Goal: Task Accomplishment & Management: Complete application form

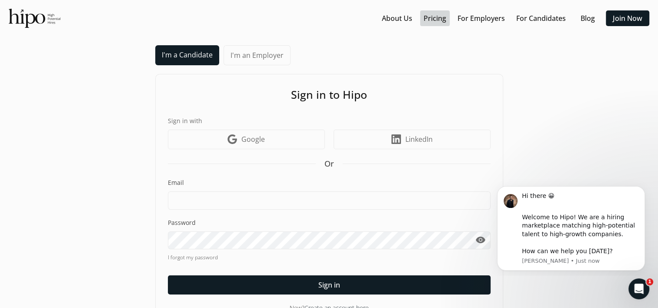
click at [438, 18] on link "Pricing" at bounding box center [434, 18] width 23 height 10
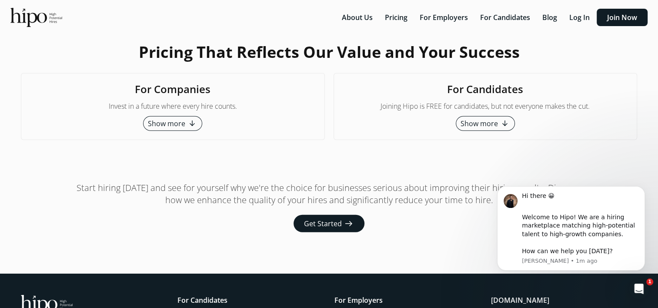
click at [492, 122] on span "Show more" at bounding box center [478, 123] width 37 height 10
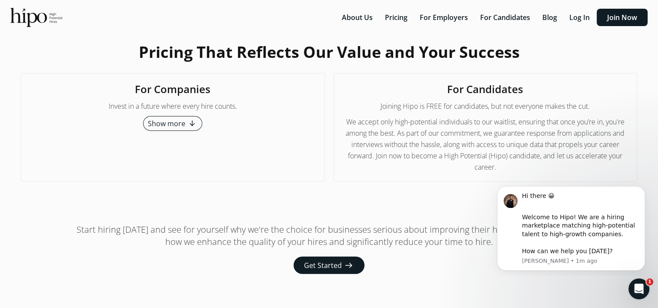
click at [464, 122] on span "We accept only high-potential individuals to our waitlist, ensuring that once y…" at bounding box center [486, 144] width 286 height 57
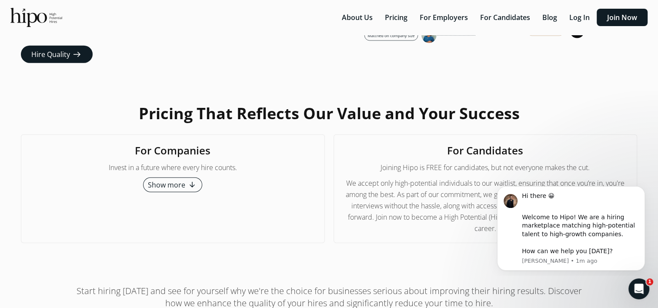
scroll to position [2127, 0]
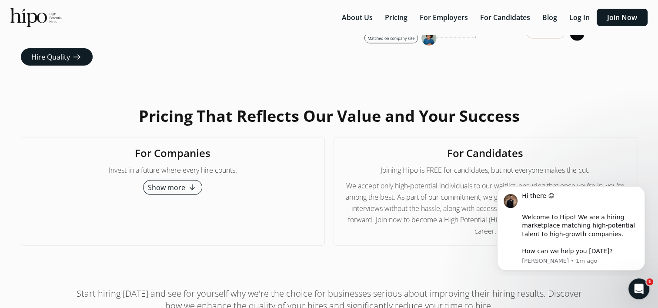
click at [179, 189] on span "Show more" at bounding box center [166, 187] width 37 height 10
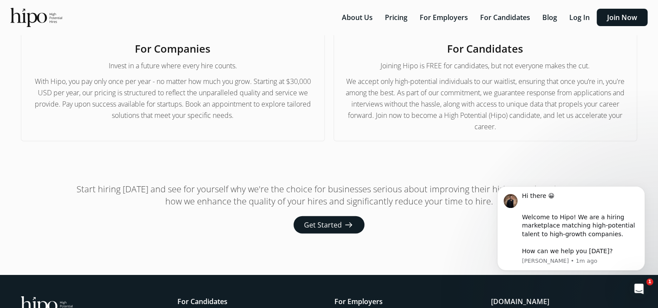
scroll to position [2249, 0]
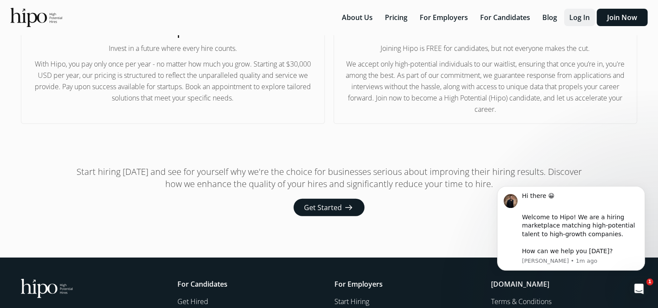
click at [578, 23] on button "Log In" at bounding box center [579, 17] width 31 height 17
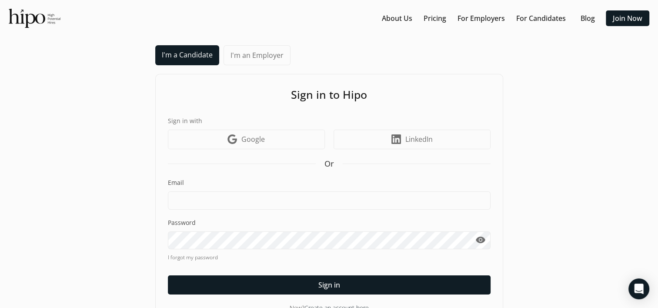
click at [248, 152] on div "Sign in to Hipo Sign in with Google icon Google LinkedIn icon LinkedIn Or Email…" at bounding box center [329, 199] width 348 height 251
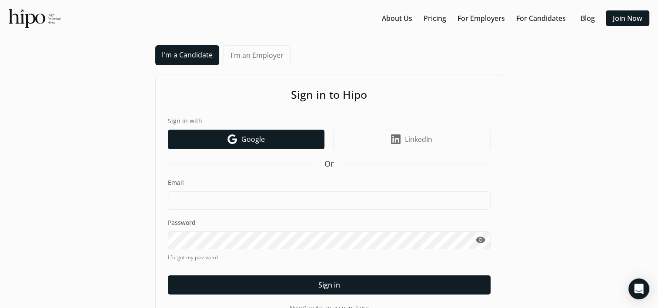
click at [237, 137] on link "Google icon Google" at bounding box center [246, 140] width 156 height 20
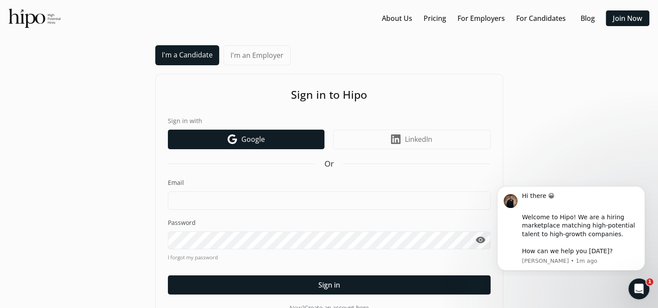
click at [237, 137] on link "Google icon Google" at bounding box center [246, 140] width 156 height 20
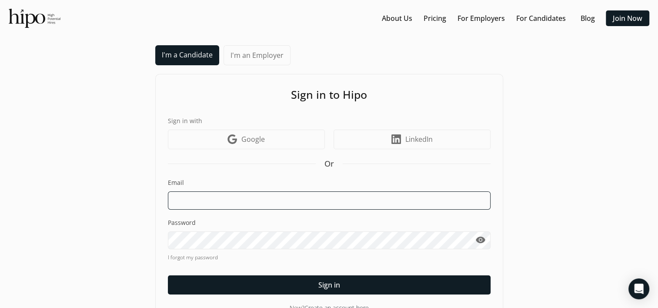
click at [209, 199] on input at bounding box center [329, 200] width 323 height 18
type input "[EMAIL_ADDRESS][PERSON_NAME][DOMAIN_NAME]"
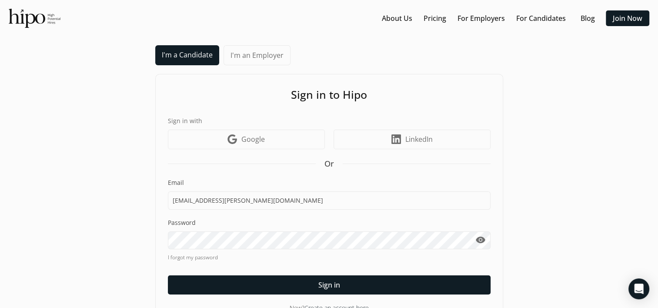
click at [505, 104] on div "I'm a Candidate I'm an Employer Sign in to Hipo Sign in with Google icon Google…" at bounding box center [329, 184] width 640 height 279
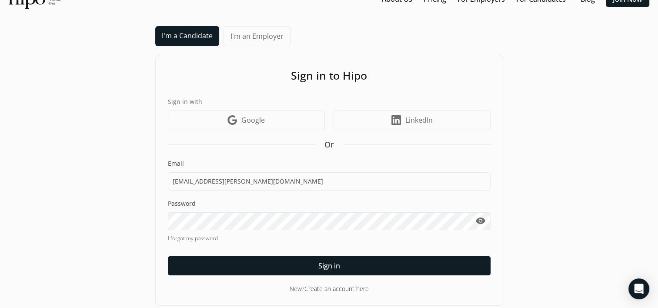
scroll to position [25, 0]
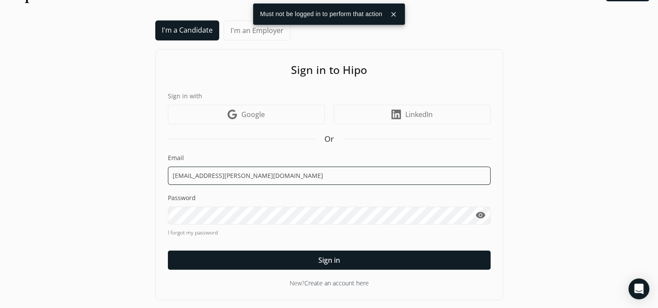
click at [225, 169] on input "[EMAIL_ADDRESS][PERSON_NAME][DOMAIN_NAME]" at bounding box center [329, 175] width 323 height 18
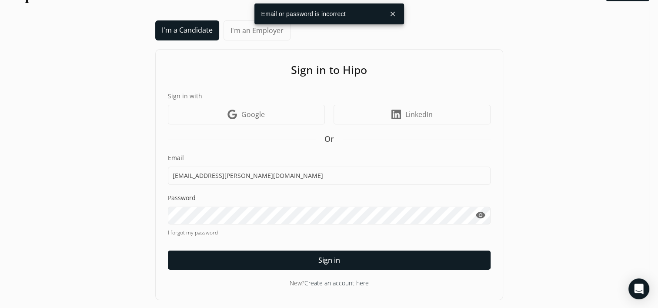
click at [197, 232] on link "I forgot my password" at bounding box center [329, 233] width 323 height 8
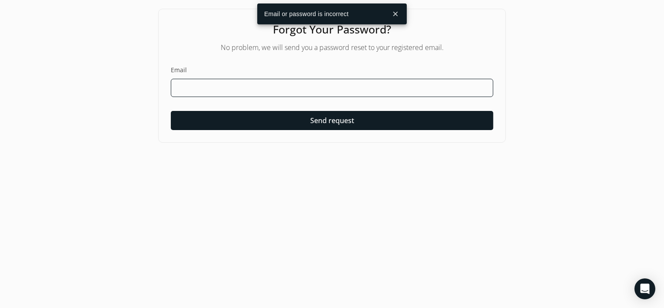
click at [252, 83] on input at bounding box center [332, 88] width 323 height 18
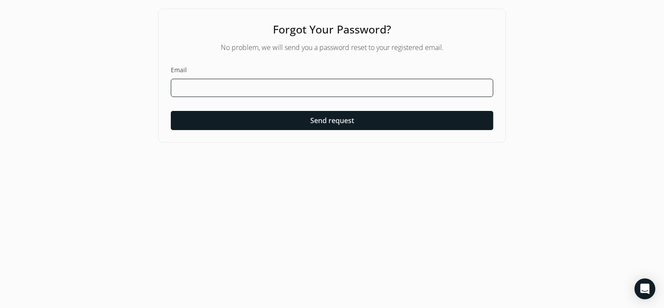
paste input "[EMAIL_ADDRESS][PERSON_NAME][DOMAIN_NAME]"
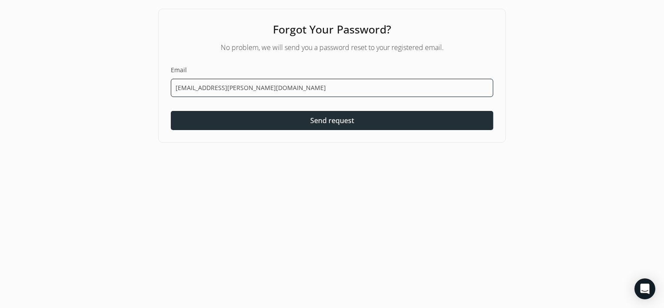
type input "[EMAIL_ADDRESS][PERSON_NAME][DOMAIN_NAME]"
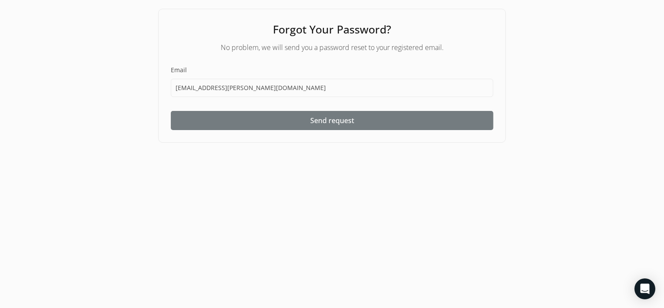
click at [339, 117] on span "Send request" at bounding box center [332, 120] width 44 height 10
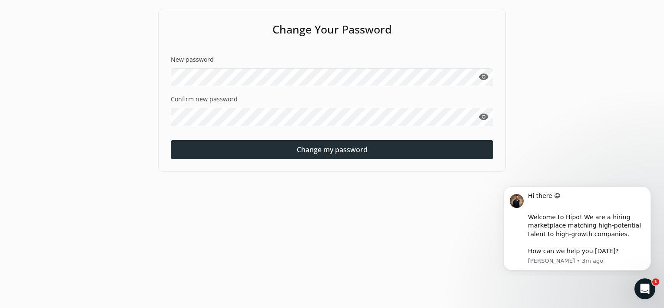
click at [311, 157] on div at bounding box center [332, 149] width 323 height 19
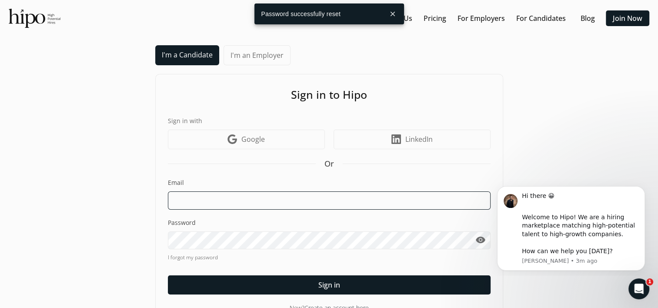
click at [238, 203] on input at bounding box center [329, 200] width 323 height 18
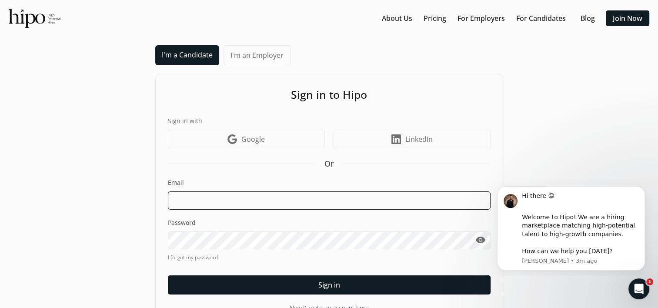
paste input "[EMAIL_ADDRESS][PERSON_NAME][DOMAIN_NAME]"
type input "[EMAIL_ADDRESS][PERSON_NAME][DOMAIN_NAME]"
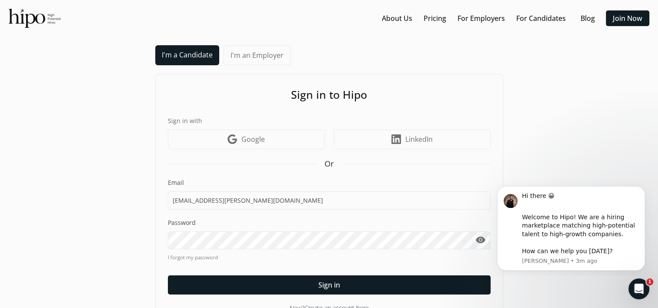
click at [328, 259] on link "I forgot my password" at bounding box center [329, 257] width 323 height 8
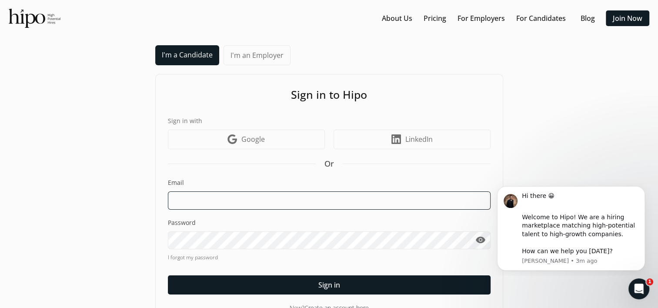
click at [196, 191] on input at bounding box center [329, 200] width 323 height 18
click at [226, 201] on input at bounding box center [329, 200] width 323 height 18
type input "[EMAIL_ADDRESS][PERSON_NAME][DOMAIN_NAME]"
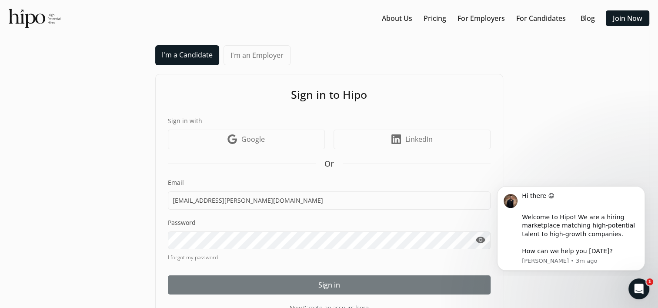
click at [316, 284] on div at bounding box center [329, 284] width 323 height 19
click at [330, 277] on div at bounding box center [329, 284] width 323 height 19
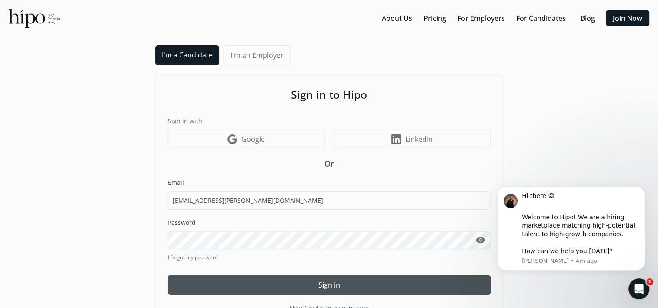
click at [479, 240] on span "visibility" at bounding box center [480, 240] width 10 height 10
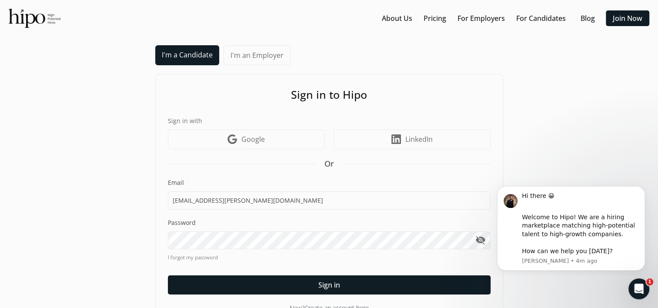
click at [499, 134] on div "Sign in to Hipo Sign in with Google icon Google LinkedIn icon LinkedIn Or Email…" at bounding box center [329, 199] width 348 height 251
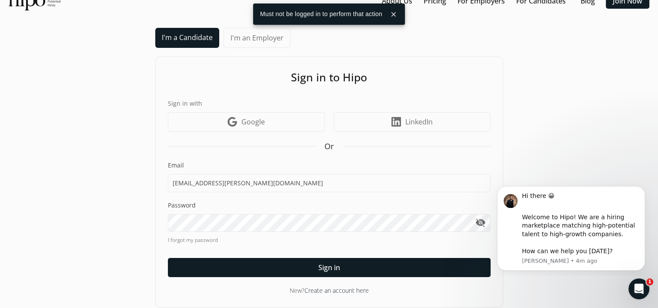
scroll to position [25, 0]
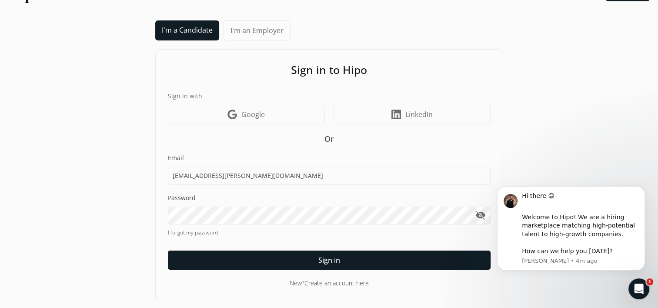
click at [188, 227] on div "Email [EMAIL_ADDRESS][PERSON_NAME][DOMAIN_NAME] Password visibility_off I forgo…" at bounding box center [329, 211] width 323 height 116
click at [196, 231] on link "I forgot my password" at bounding box center [329, 233] width 323 height 8
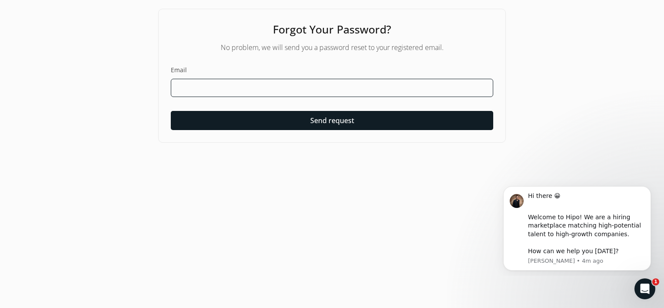
click at [277, 80] on input at bounding box center [332, 88] width 323 height 18
paste input "[EMAIL_ADDRESS][PERSON_NAME][DOMAIN_NAME]"
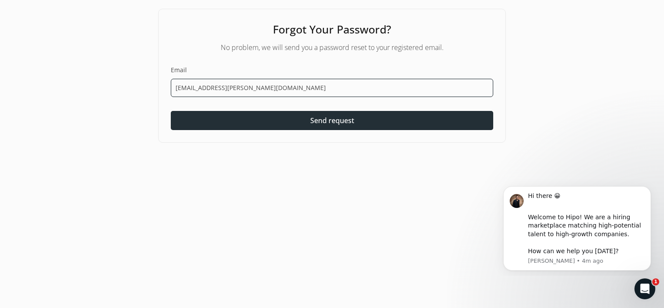
type input "[EMAIL_ADDRESS][PERSON_NAME][DOMAIN_NAME]"
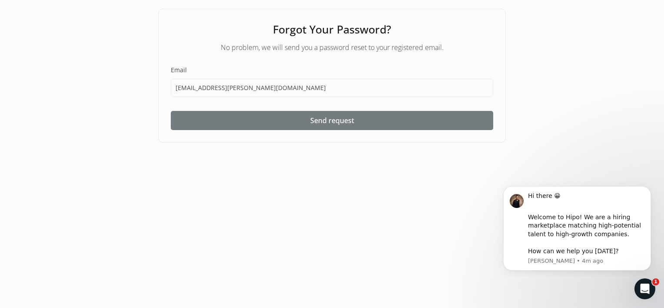
click at [358, 122] on div at bounding box center [332, 120] width 323 height 19
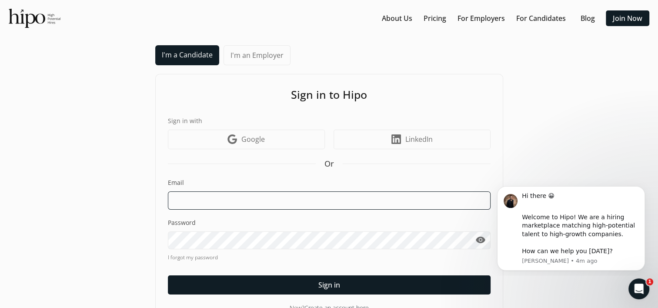
type input "[EMAIL_ADDRESS][PERSON_NAME][DOMAIN_NAME]"
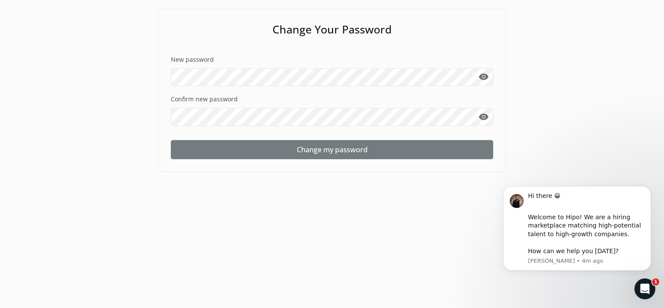
click at [348, 158] on div at bounding box center [332, 149] width 323 height 19
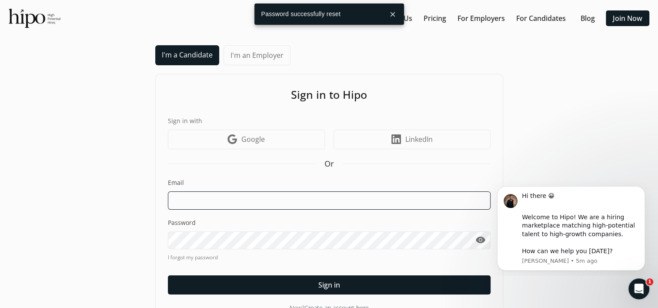
type input "[EMAIL_ADDRESS][PERSON_NAME][DOMAIN_NAME]"
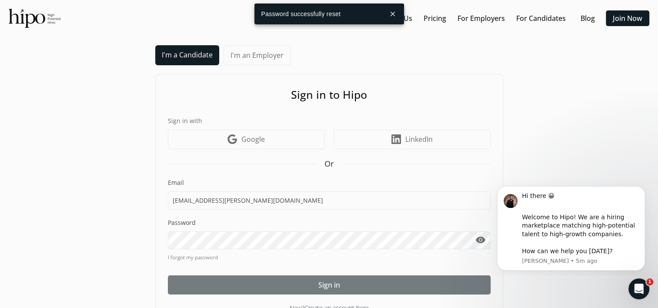
click at [370, 280] on div at bounding box center [329, 284] width 323 height 19
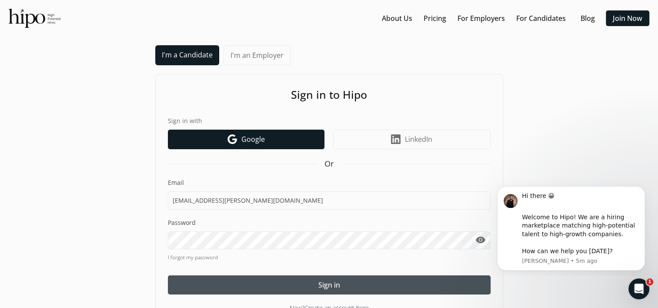
click at [246, 137] on span "Google" at bounding box center [252, 139] width 23 height 10
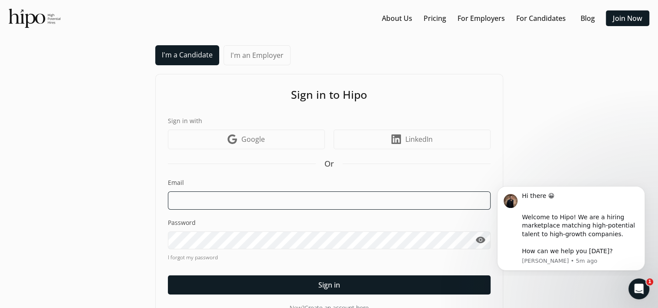
type input "[EMAIL_ADDRESS][PERSON_NAME][DOMAIN_NAME]"
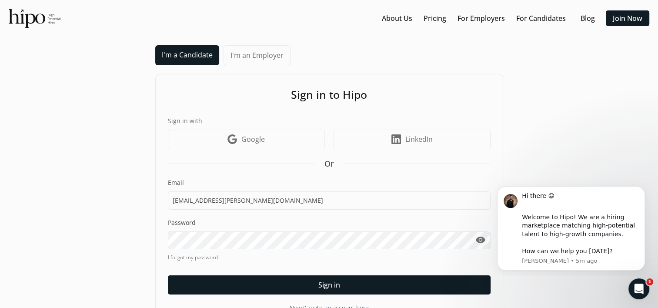
click at [482, 240] on span "visibility" at bounding box center [480, 240] width 10 height 10
click at [304, 295] on div "Sign in to Hipo Sign in with Google icon Google LinkedIn icon LinkedIn Or Email…" at bounding box center [329, 199] width 348 height 251
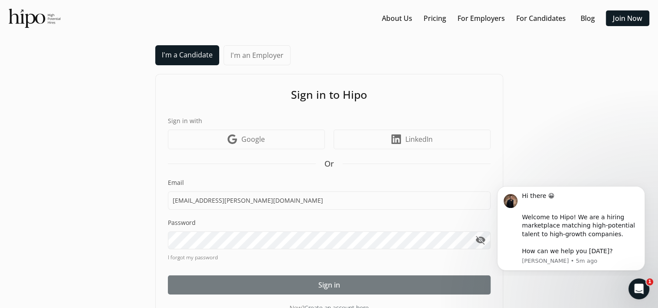
click at [290, 285] on div at bounding box center [329, 284] width 323 height 19
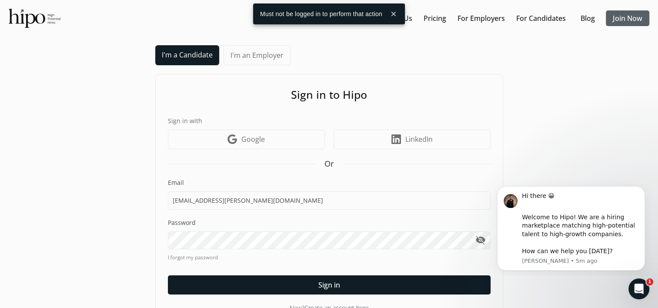
click at [615, 21] on link "Join Now" at bounding box center [627, 18] width 30 height 10
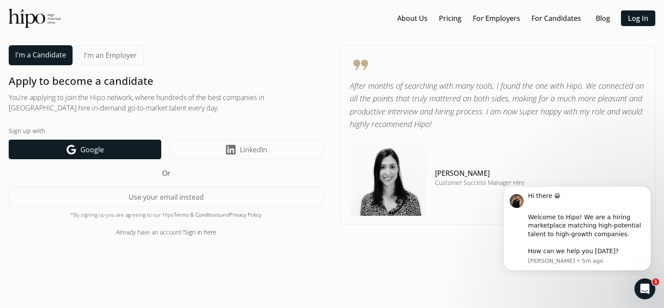
click at [103, 142] on link "Google icon Google" at bounding box center [85, 150] width 153 height 20
